Goal: Task Accomplishment & Management: Complete application form

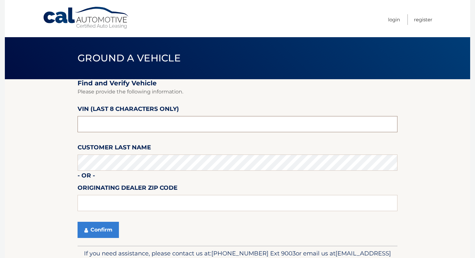
click at [219, 128] on input "text" at bounding box center [237, 124] width 320 height 16
type input "PH165237"
click at [106, 229] on button "Confirm" at bounding box center [97, 229] width 41 height 16
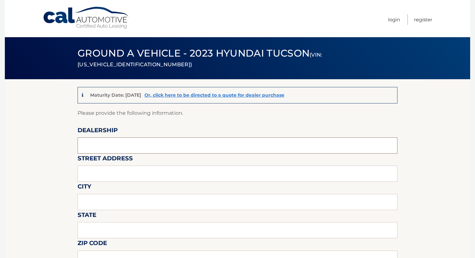
click at [113, 139] on input "text" at bounding box center [237, 145] width 320 height 16
type input "ISLAND AUTO GROUP"
click at [124, 174] on input "text" at bounding box center [237, 173] width 320 height 16
type input "2424 HYLAN BLVD"
click at [123, 200] on input "text" at bounding box center [237, 202] width 320 height 16
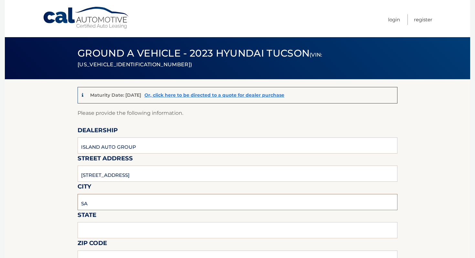
type input "S"
type input "T"
type input "Staten Island"
type input "NY"
type input "10305"
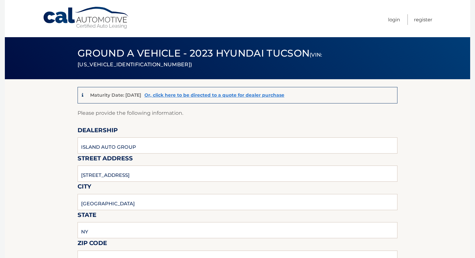
type input "MICHAEL"
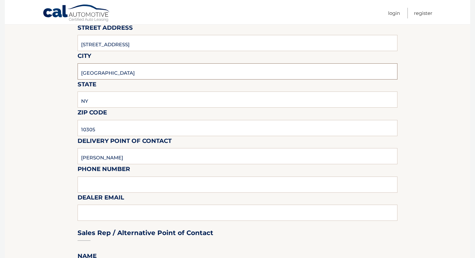
scroll to position [141, 0]
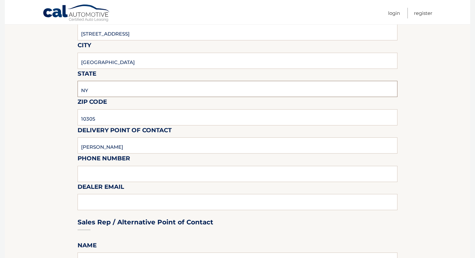
click at [127, 94] on input "NY" at bounding box center [237, 89] width 320 height 16
type input "NEW YORK"
click at [116, 142] on input "MICHAEL" at bounding box center [237, 145] width 320 height 16
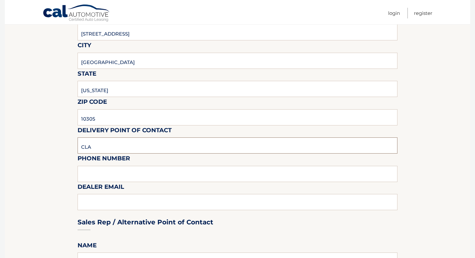
type input "Clayton G Kemp"
type input "7323792810"
type input "ckemp@myislandsubaru.com"
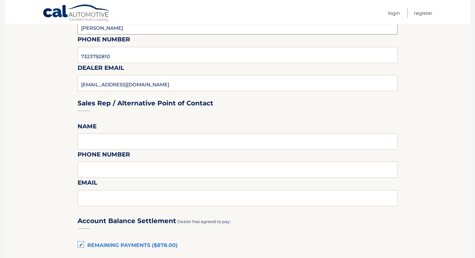
scroll to position [408, 0]
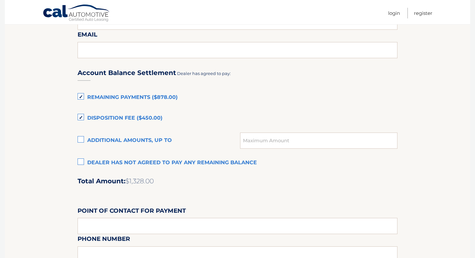
click at [125, 98] on label "Remaining Payments ($878.00)" at bounding box center [237, 97] width 320 height 13
click at [0, 0] on input "Remaining Payments ($878.00)" at bounding box center [0, 0] width 0 height 0
click at [125, 114] on label "Disposition Fee ($450.00)" at bounding box center [237, 118] width 320 height 13
click at [0, 0] on input "Disposition Fee ($450.00)" at bounding box center [0, 0] width 0 height 0
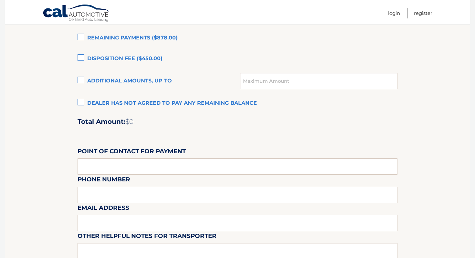
scroll to position [578, 0]
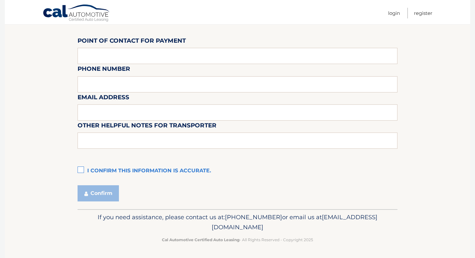
click at [106, 169] on label "I confirm this information is accurate." at bounding box center [237, 170] width 320 height 13
click at [0, 0] on input "I confirm this information is accurate." at bounding box center [0, 0] width 0 height 0
click at [115, 193] on button "Confirm" at bounding box center [97, 193] width 41 height 16
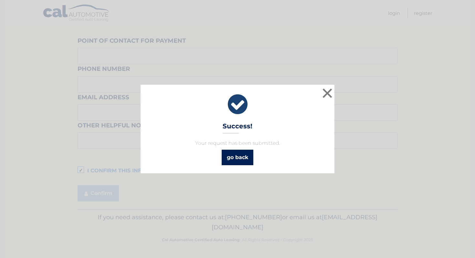
click at [231, 159] on link "go back" at bounding box center [237, 156] width 32 height 15
